Goal: Task Accomplishment & Management: Manage account settings

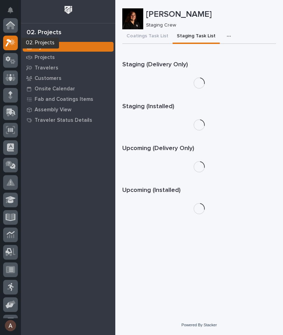
click at [15, 41] on icon at bounding box center [11, 43] width 10 height 8
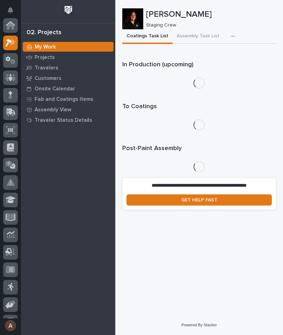
scroll to position [17, 0]
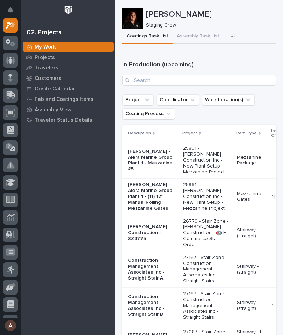
click at [205, 39] on button "Assembly Task List" at bounding box center [198, 36] width 51 height 15
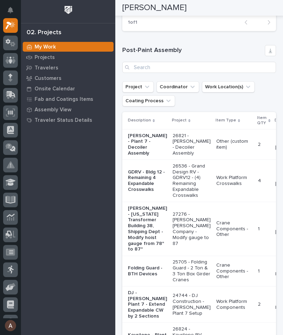
scroll to position [518, 0]
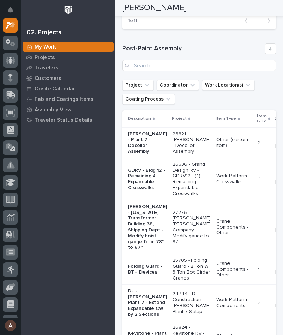
click at [143, 132] on p "Brinkley - Plant 7 - Decoiler Assembly" at bounding box center [147, 142] width 39 height 23
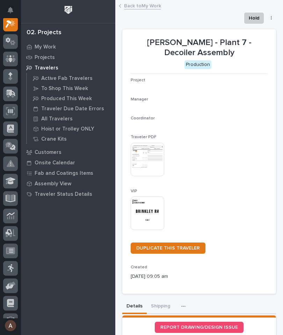
scroll to position [17, 0]
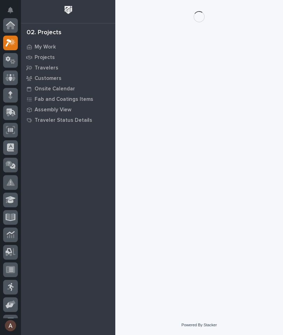
scroll to position [17, 0]
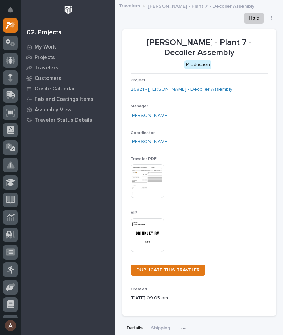
click at [6, 94] on icon at bounding box center [11, 95] width 10 height 8
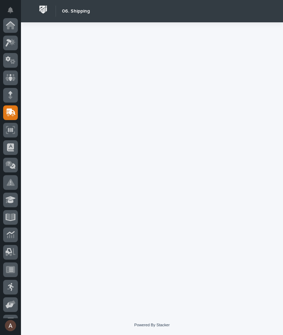
scroll to position [83, 0]
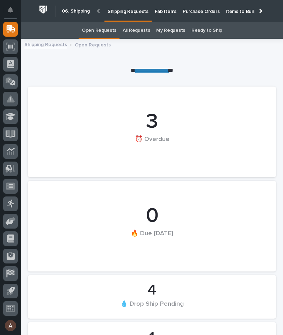
click at [162, 11] on p "Fab Items" at bounding box center [166, 7] width 22 height 15
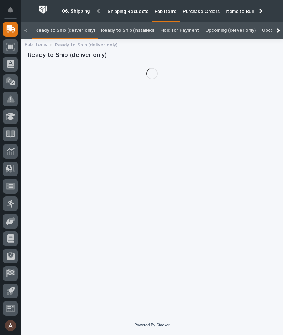
click at [279, 22] on div at bounding box center [277, 30] width 11 height 16
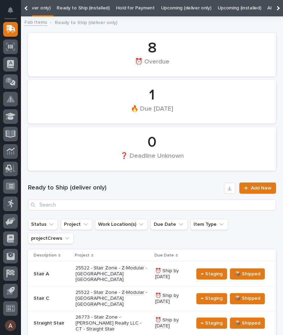
click at [267, 8] on link "All Open" at bounding box center [276, 8] width 19 height 16
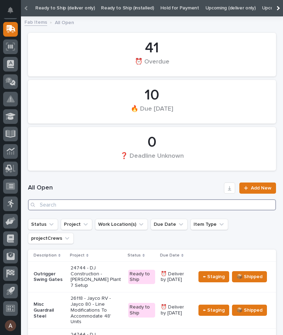
click at [141, 207] on input "Search" at bounding box center [152, 204] width 248 height 11
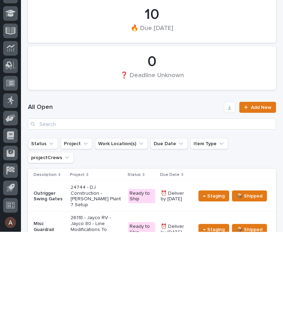
click at [191, 197] on div "All Open Add New" at bounding box center [152, 219] width 248 height 45
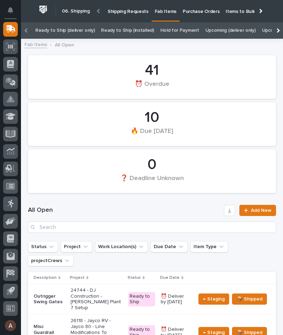
click at [279, 30] on div at bounding box center [277, 30] width 5 height 5
click at [217, 30] on link "All" at bounding box center [219, 30] width 5 height 16
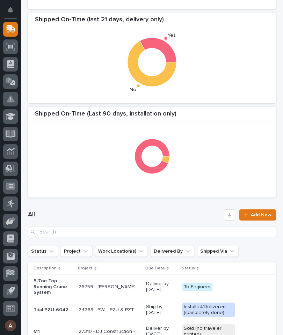
scroll to position [139, 0]
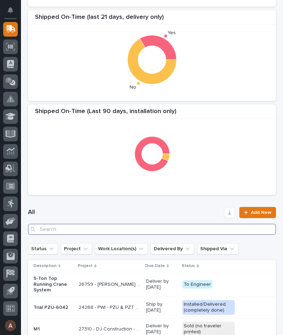
click at [138, 232] on input "Search" at bounding box center [152, 229] width 248 height 11
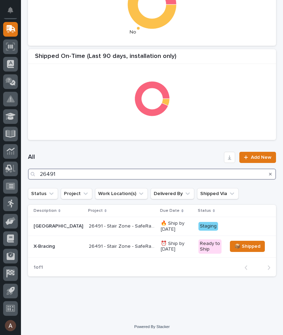
type input "26491"
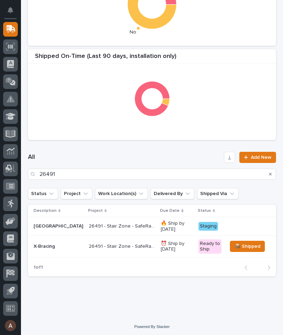
click at [197, 154] on h1 "All" at bounding box center [124, 157] width 193 height 8
click at [47, 248] on p "X-Bracing" at bounding box center [59, 247] width 50 height 6
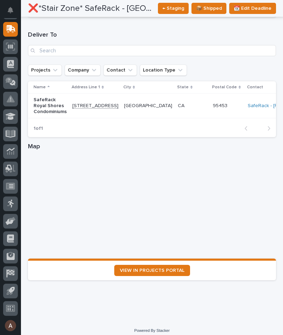
click at [172, 268] on span "VIEW IN PROJECTS PORTAL" at bounding box center [152, 270] width 65 height 5
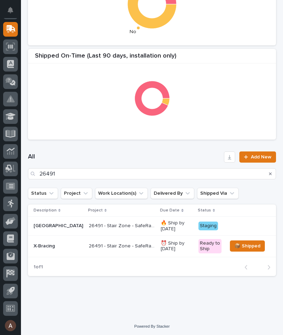
scroll to position [195, 0]
click at [113, 226] on p "26491 - Stair Zone - SafeRack LLC - [GEOGRAPHIC_DATA] Condominiums" at bounding box center [123, 225] width 68 height 7
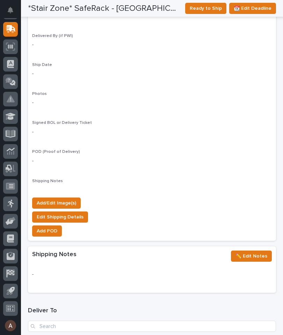
scroll to position [606, 0]
click at [66, 199] on span "Add/Edit Image(s)" at bounding box center [56, 203] width 39 height 8
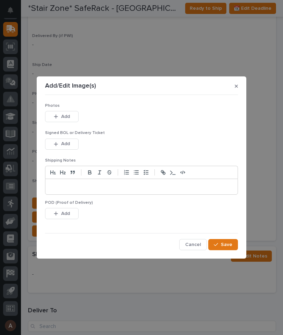
click at [77, 118] on button "Add" at bounding box center [62, 116] width 34 height 11
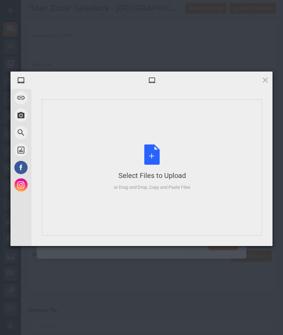
click at [220, 130] on div "Select Files to Upload or Drag and Drop, Copy and Paste Files" at bounding box center [152, 168] width 220 height 136
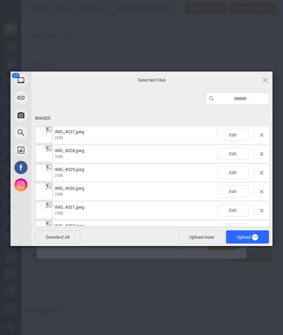
click at [260, 236] on span "Upload 17" at bounding box center [247, 237] width 43 height 13
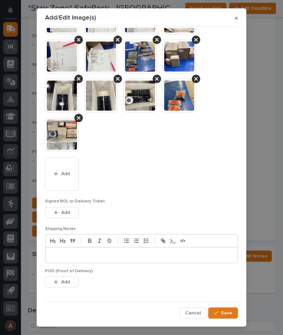
scroll to position [81, 0]
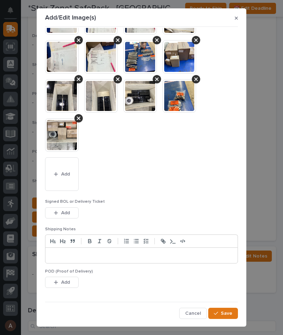
click at [229, 312] on span "Save" at bounding box center [227, 314] width 12 height 6
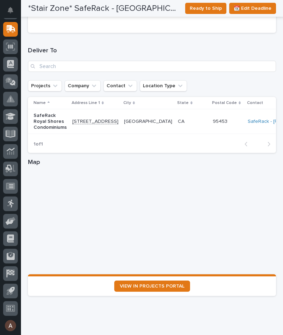
scroll to position [964, 0]
click at [180, 284] on span "VIEW IN PROJECTS PORTAL" at bounding box center [152, 286] width 65 height 5
click at [211, 6] on span "Ready to Ship" at bounding box center [206, 8] width 32 height 8
click at [159, 284] on span "VIEW IN PROJECTS PORTAL" at bounding box center [152, 286] width 65 height 5
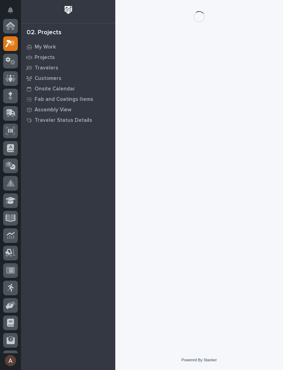
scroll to position [17, 0]
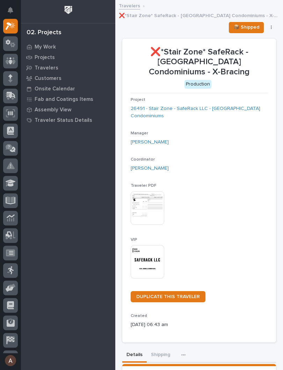
click at [156, 251] on img at bounding box center [148, 262] width 34 height 34
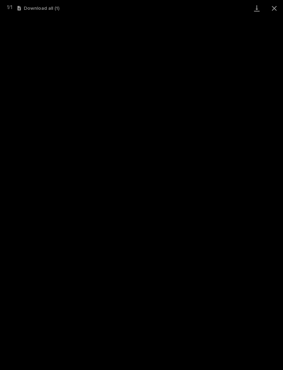
click at [260, 13] on link "Download" at bounding box center [256, 8] width 17 height 16
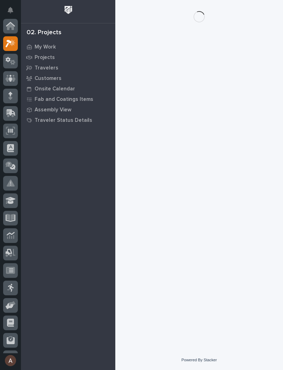
scroll to position [17, 0]
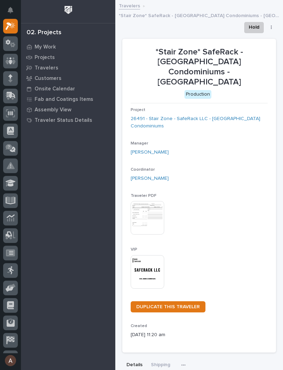
click at [153, 255] on img at bounding box center [148, 272] width 34 height 34
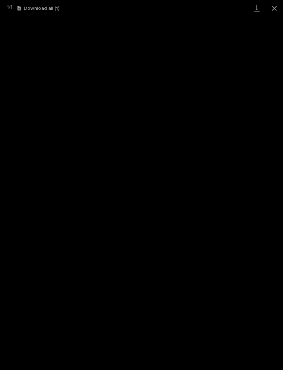
click at [255, 6] on link "Download" at bounding box center [256, 8] width 17 height 16
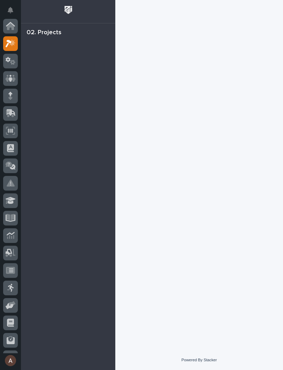
scroll to position [17, 0]
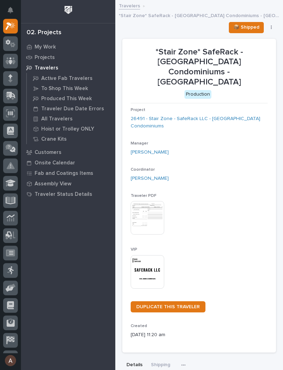
click at [153, 255] on img at bounding box center [148, 272] width 34 height 34
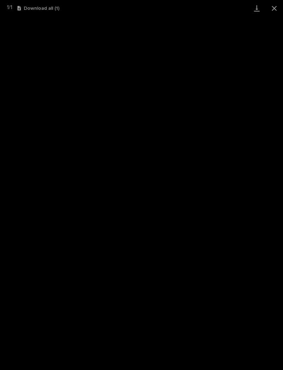
click at [257, 6] on link "Download" at bounding box center [256, 8] width 17 height 16
